Goal: Check status: Check status

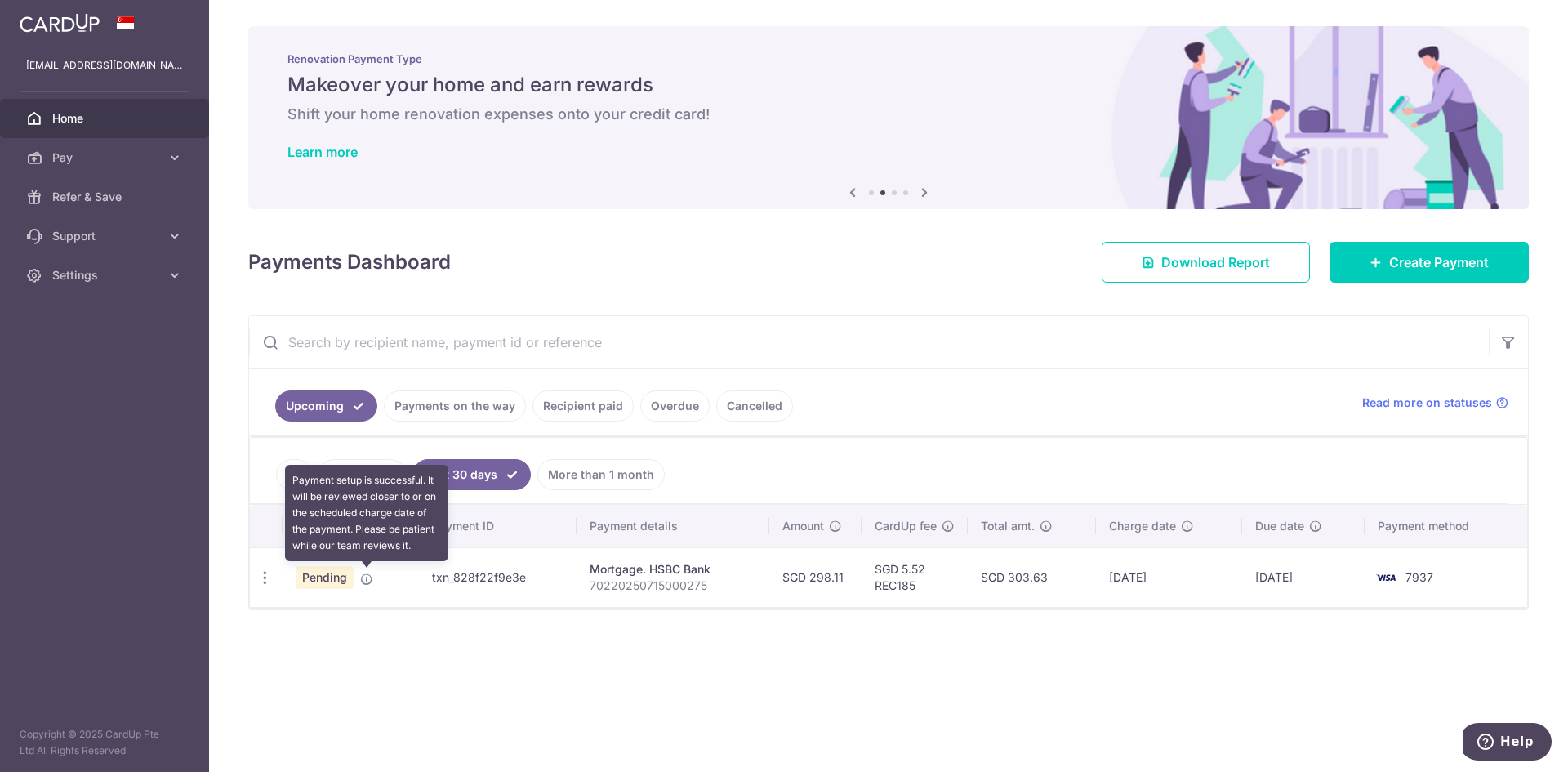
click at [372, 570] on span at bounding box center [367, 576] width 13 height 13
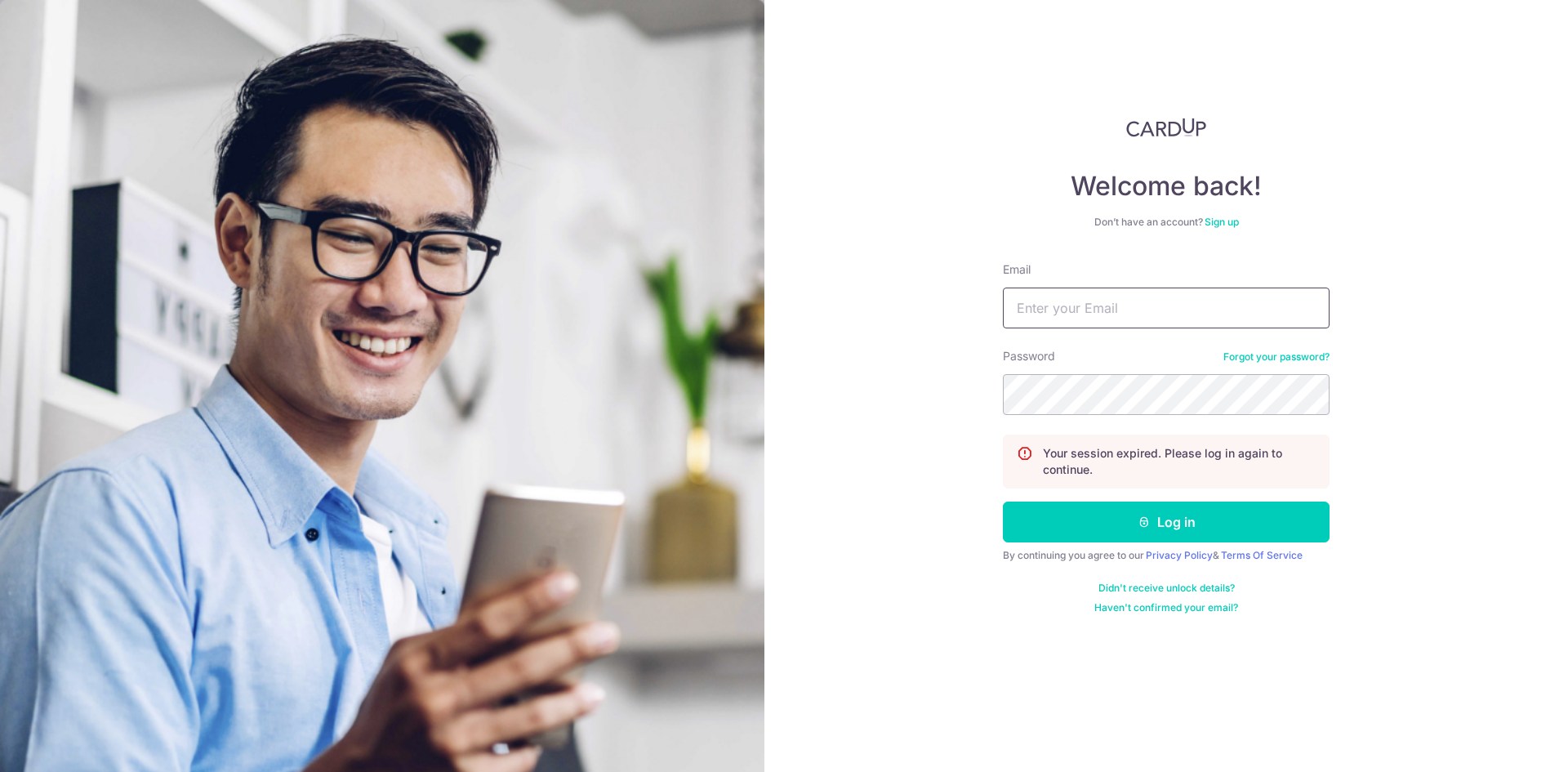
type input "[EMAIL_ADDRESS][DOMAIN_NAME]"
click at [1180, 518] on button "Log in" at bounding box center [1167, 522] width 327 height 40
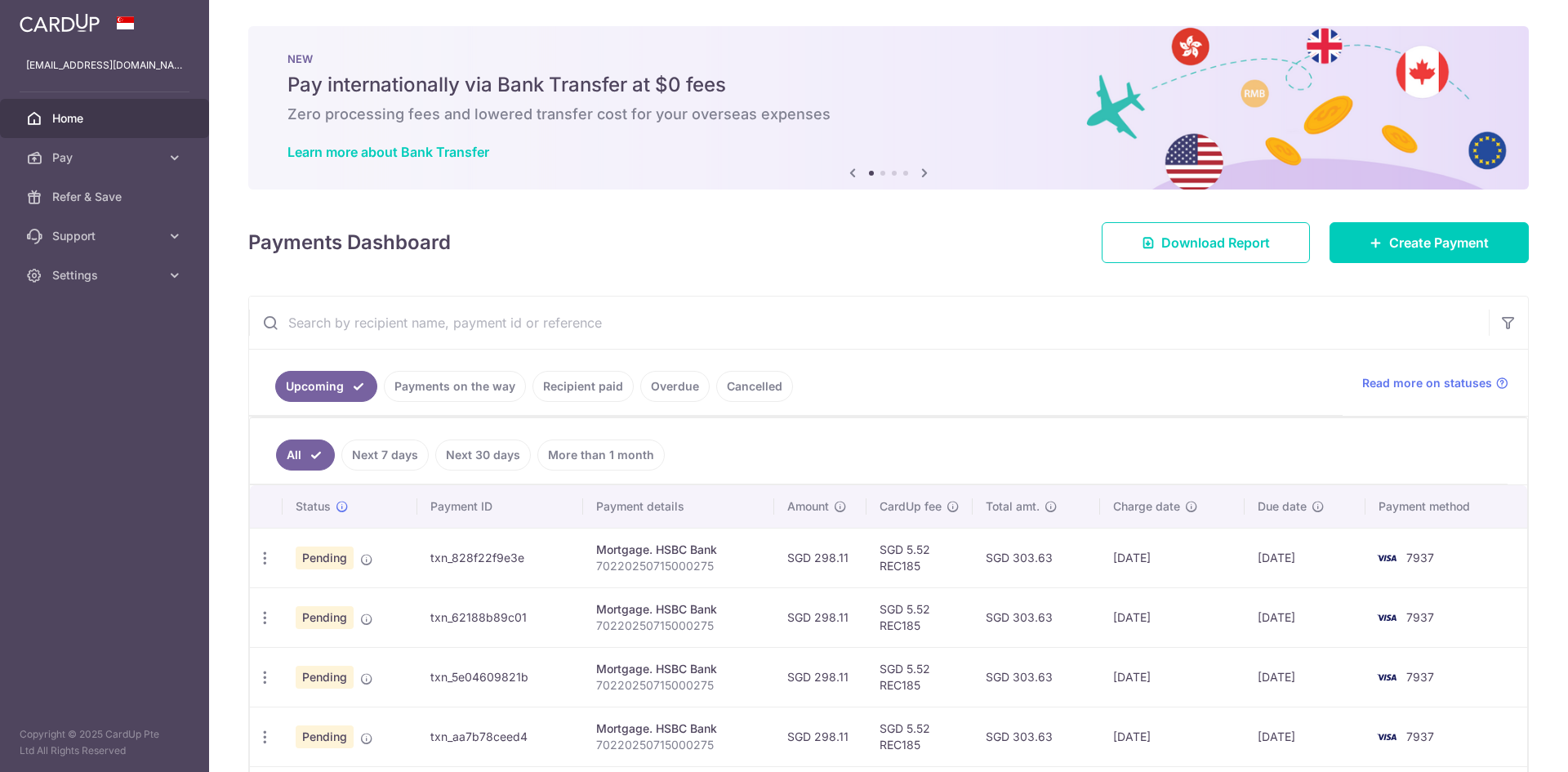
click at [476, 454] on link "Next 30 days" at bounding box center [483, 455] width 96 height 31
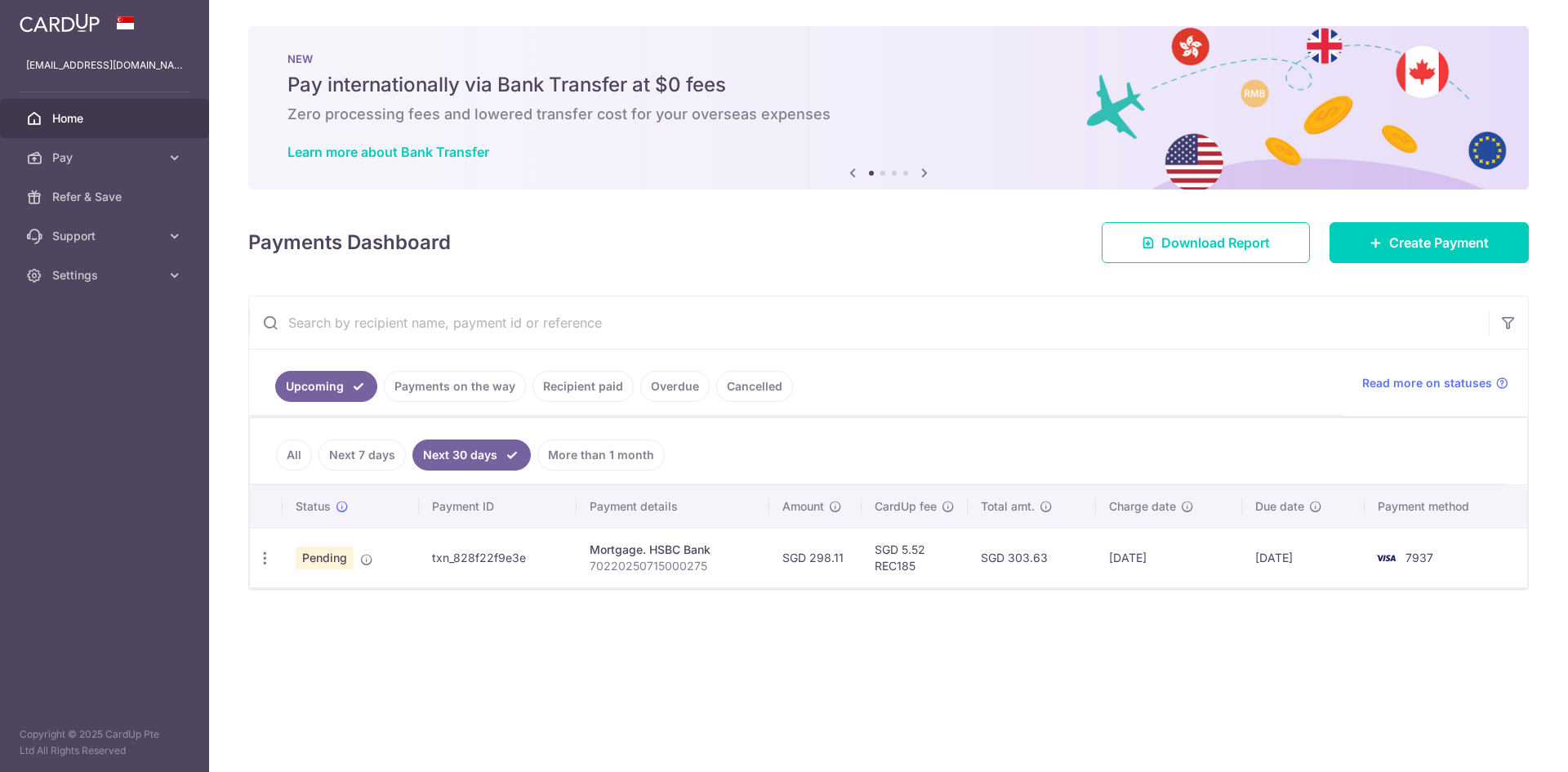
click at [370, 561] on icon at bounding box center [367, 559] width 13 height 13
